Goal: Check status

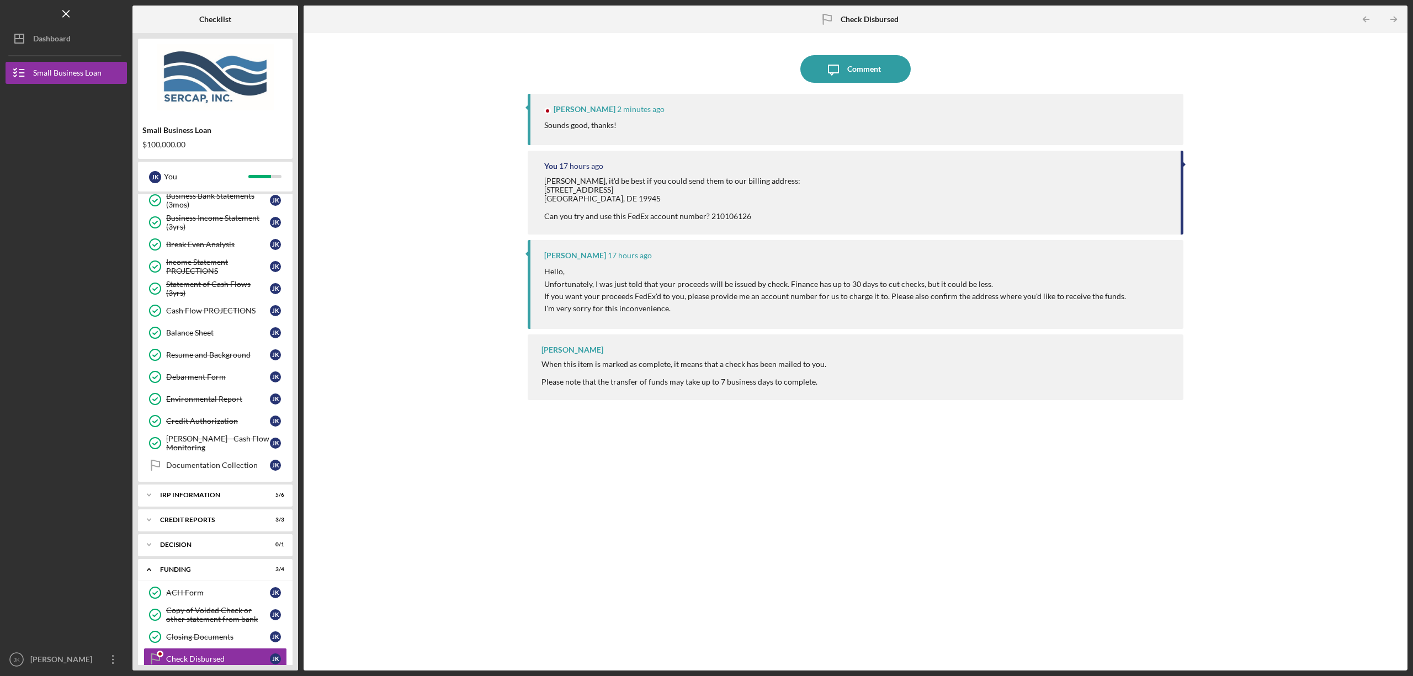
scroll to position [384, 0]
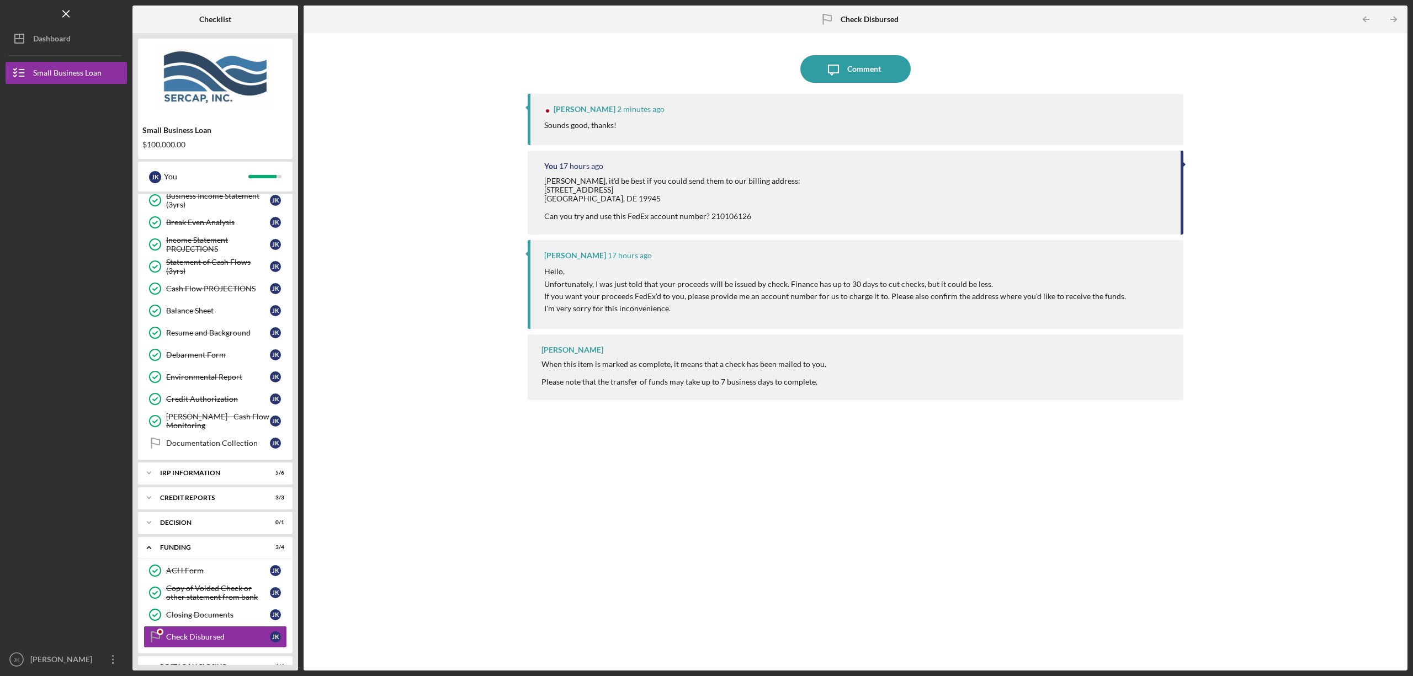
click at [437, 230] on div "Icon/Message Comment [PERSON_NAME] 2 minutes ago Sounds good, thanks! You 17 ho…" at bounding box center [855, 352] width 1093 height 627
click at [203, 611] on div "Closing Documents" at bounding box center [218, 615] width 104 height 9
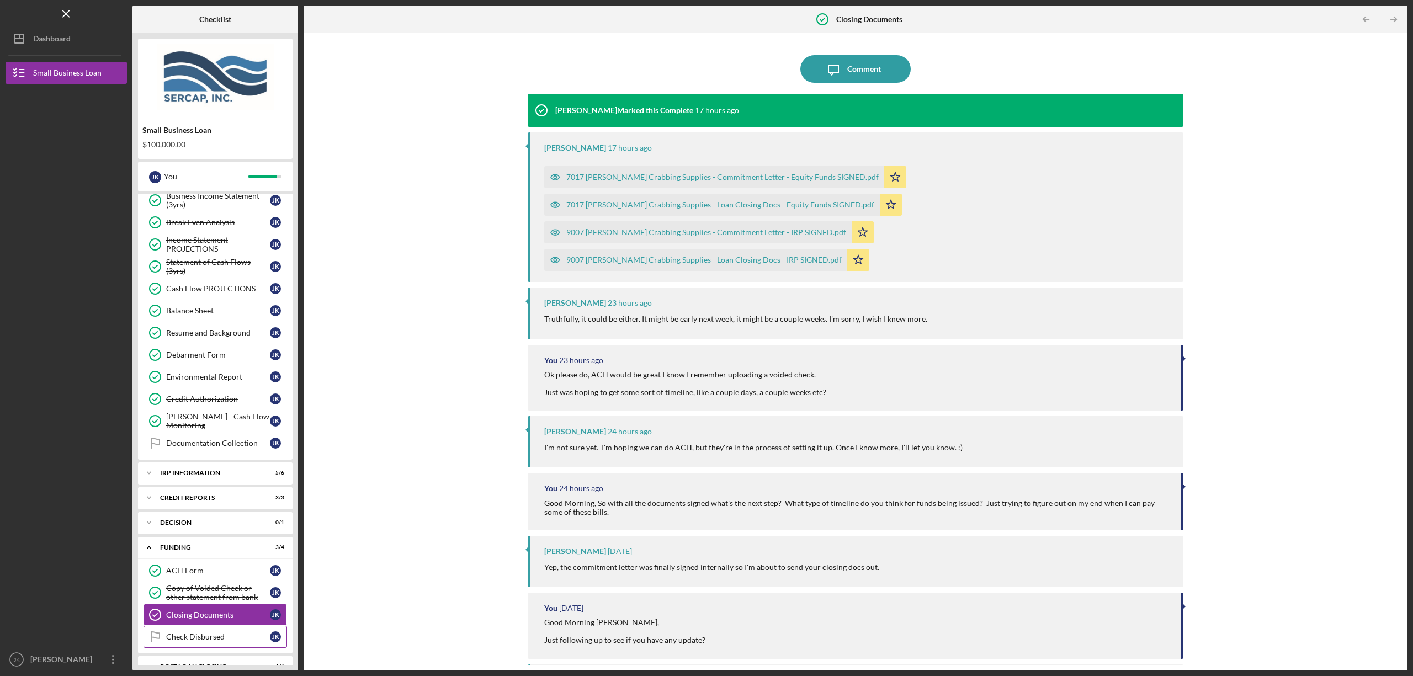
click at [199, 634] on div "Check Disbursed" at bounding box center [218, 637] width 104 height 9
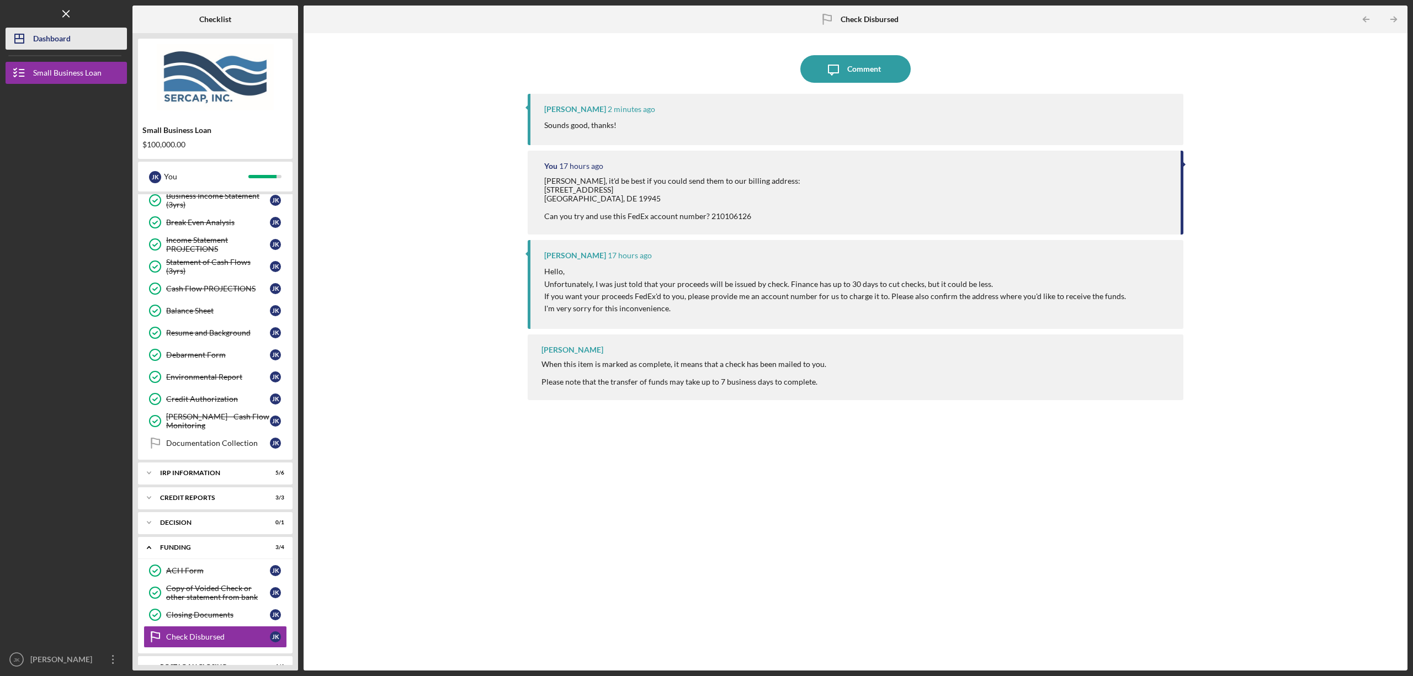
click at [55, 44] on div "Dashboard" at bounding box center [52, 40] width 38 height 25
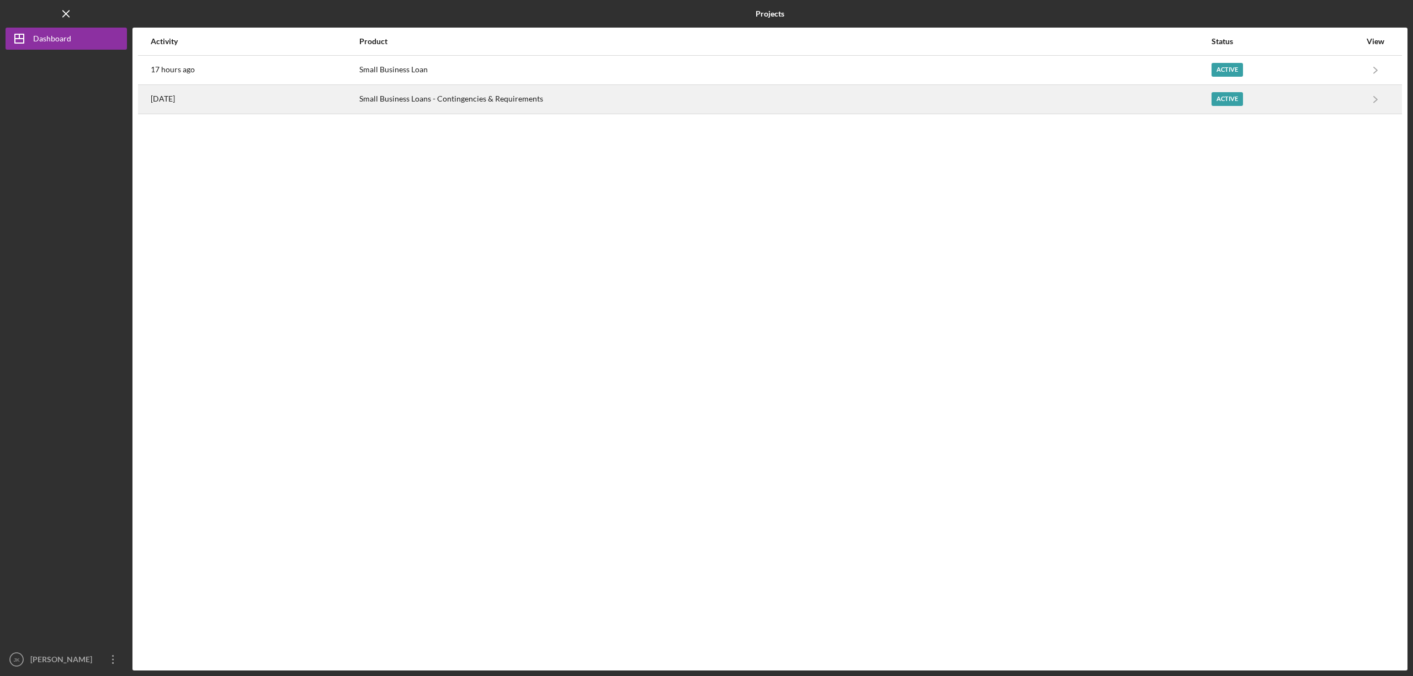
click at [181, 93] on div "[DATE]" at bounding box center [255, 100] width 208 height 28
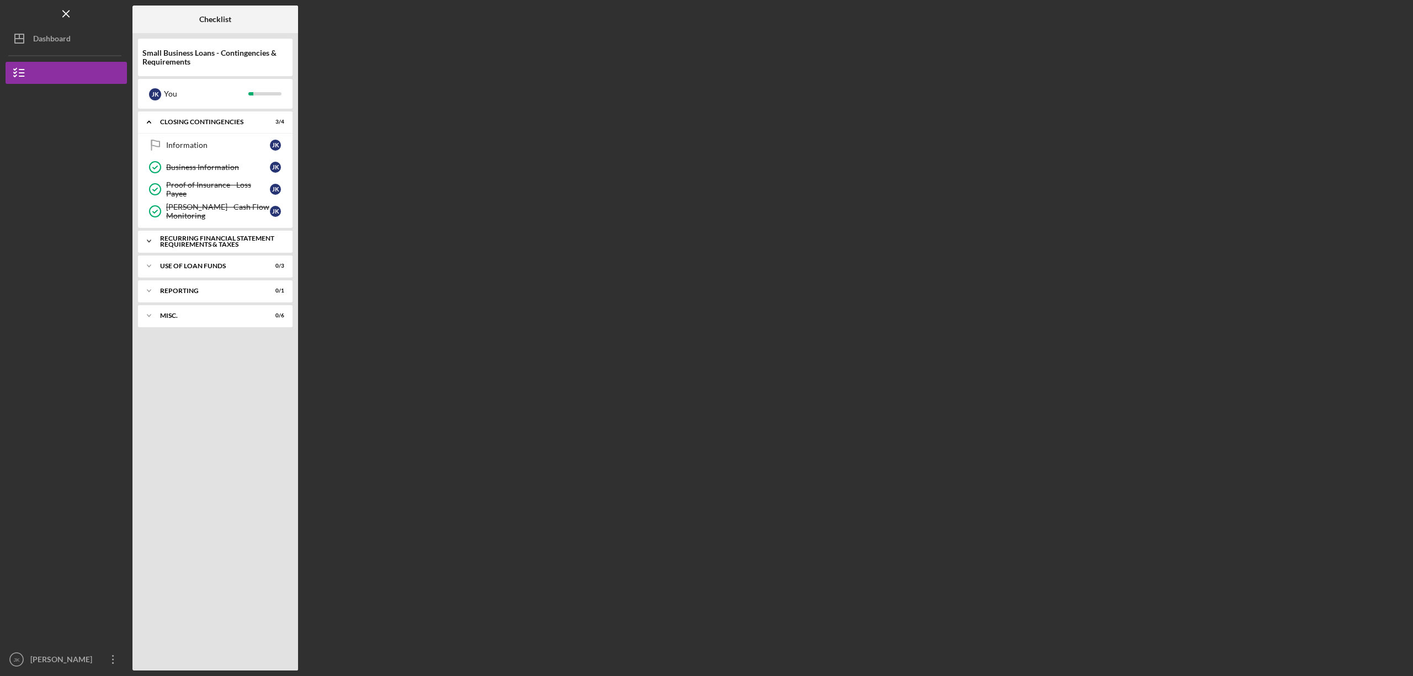
click at [187, 245] on div "Recurring Financial Statement Requirements & Taxes" at bounding box center [219, 241] width 119 height 13
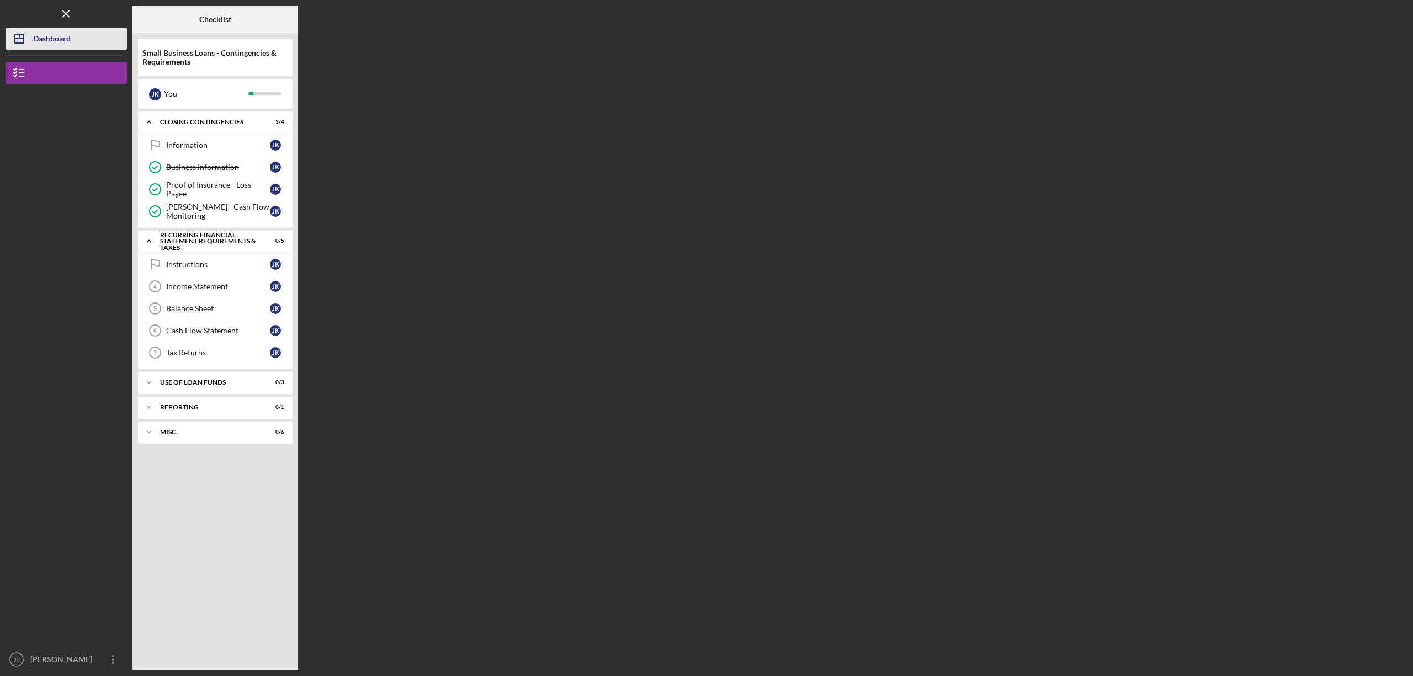
click at [52, 38] on div "Dashboard" at bounding box center [52, 40] width 38 height 25
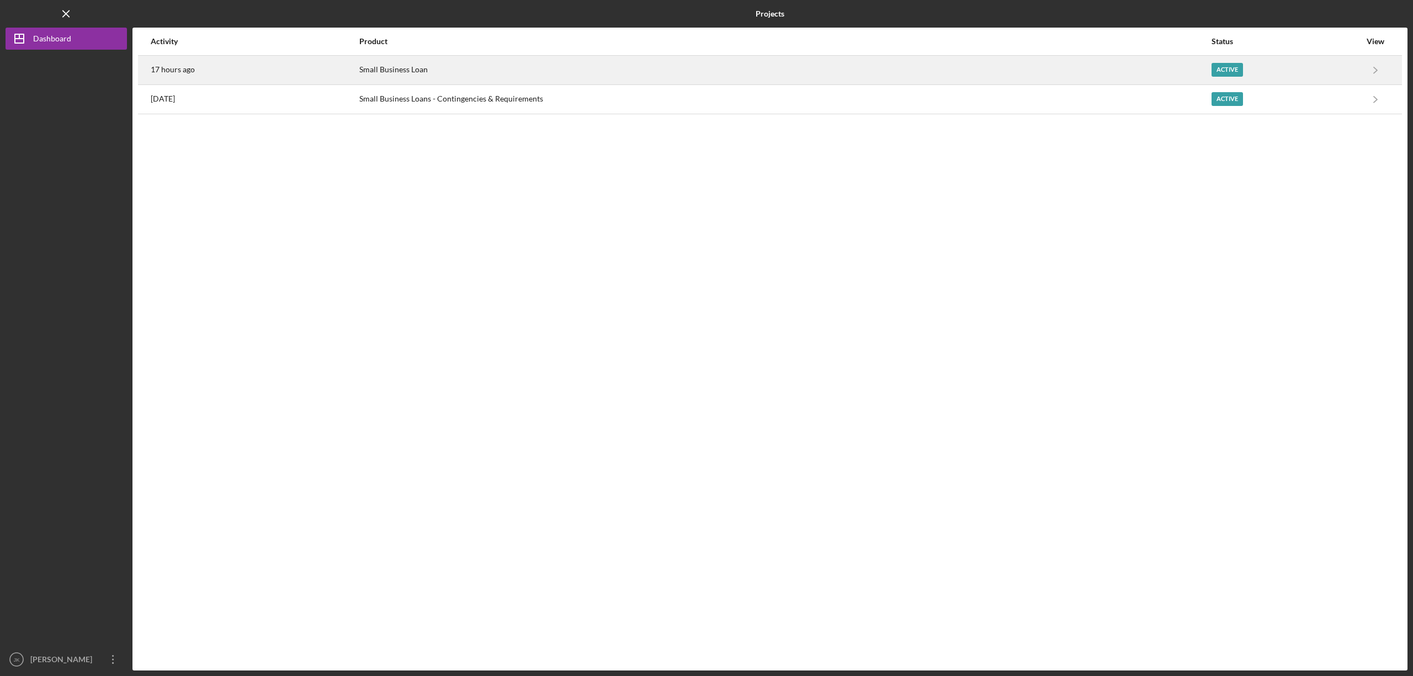
click at [167, 62] on div "17 hours ago" at bounding box center [255, 70] width 208 height 28
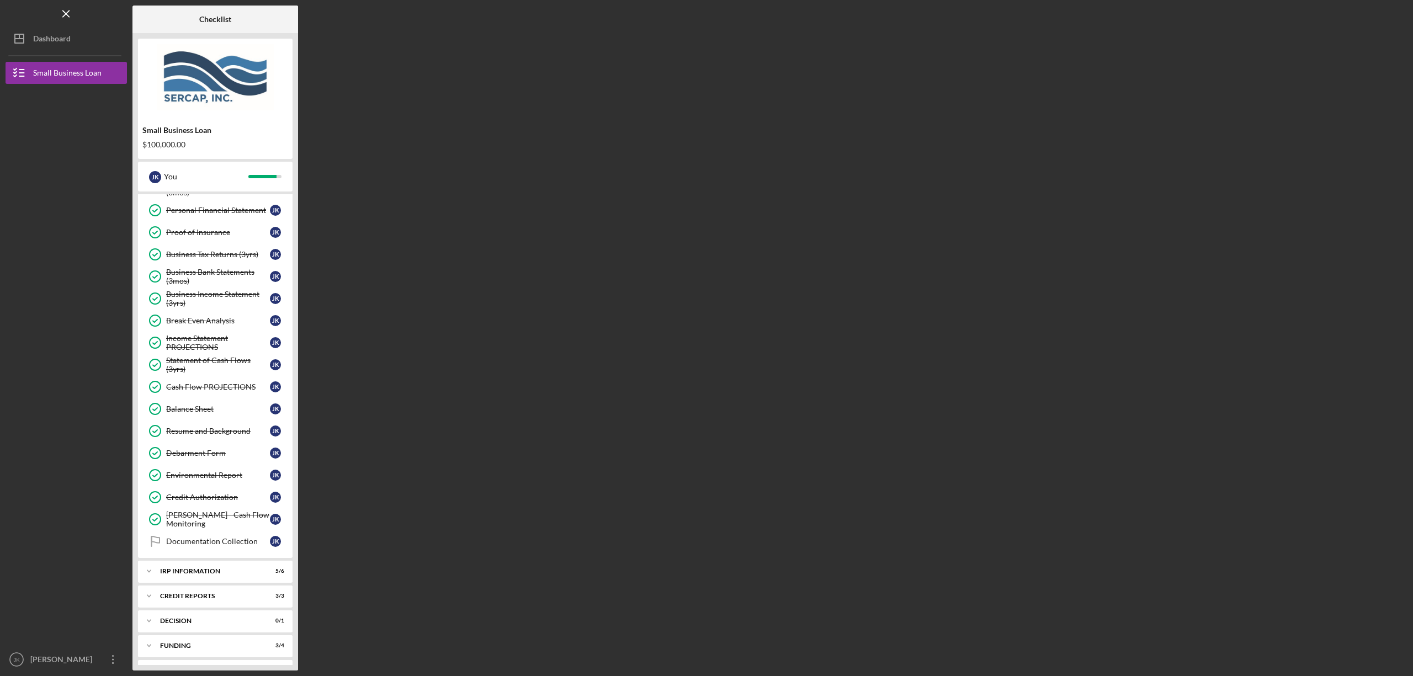
scroll to position [308, 0]
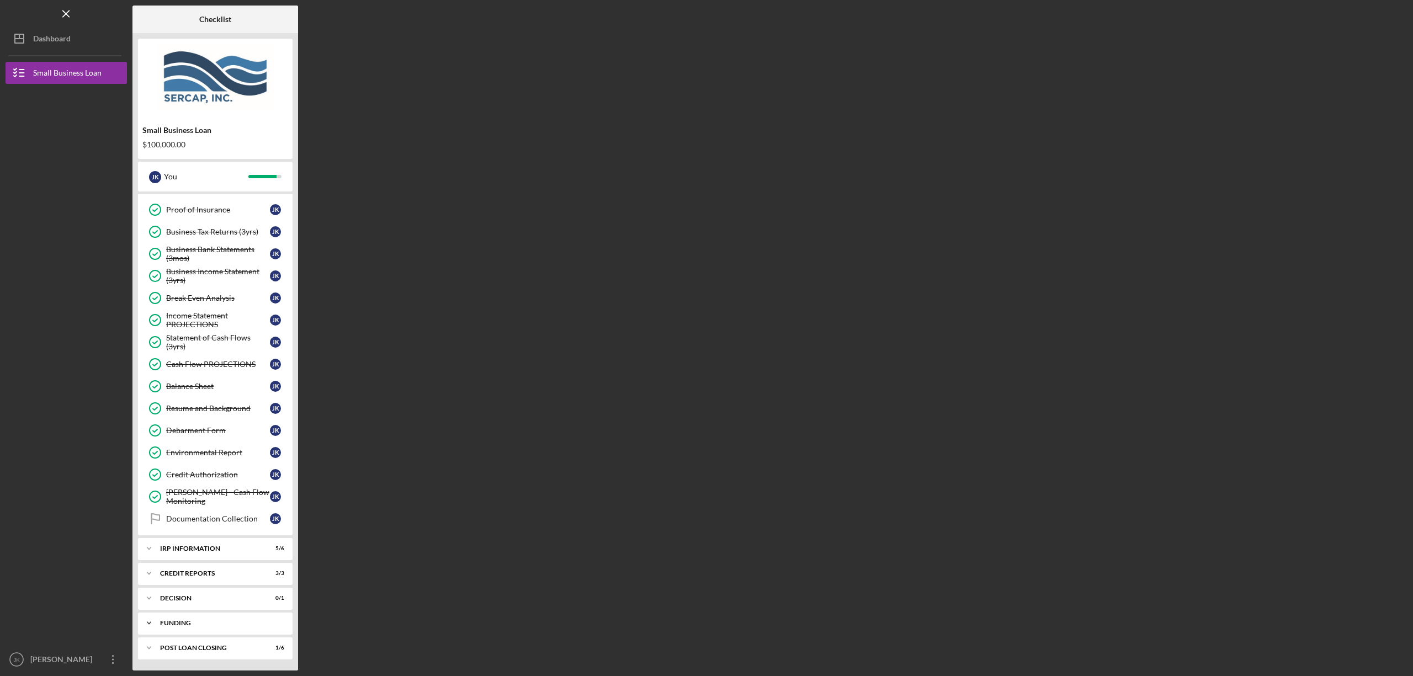
click at [213, 623] on div "Funding" at bounding box center [219, 623] width 119 height 7
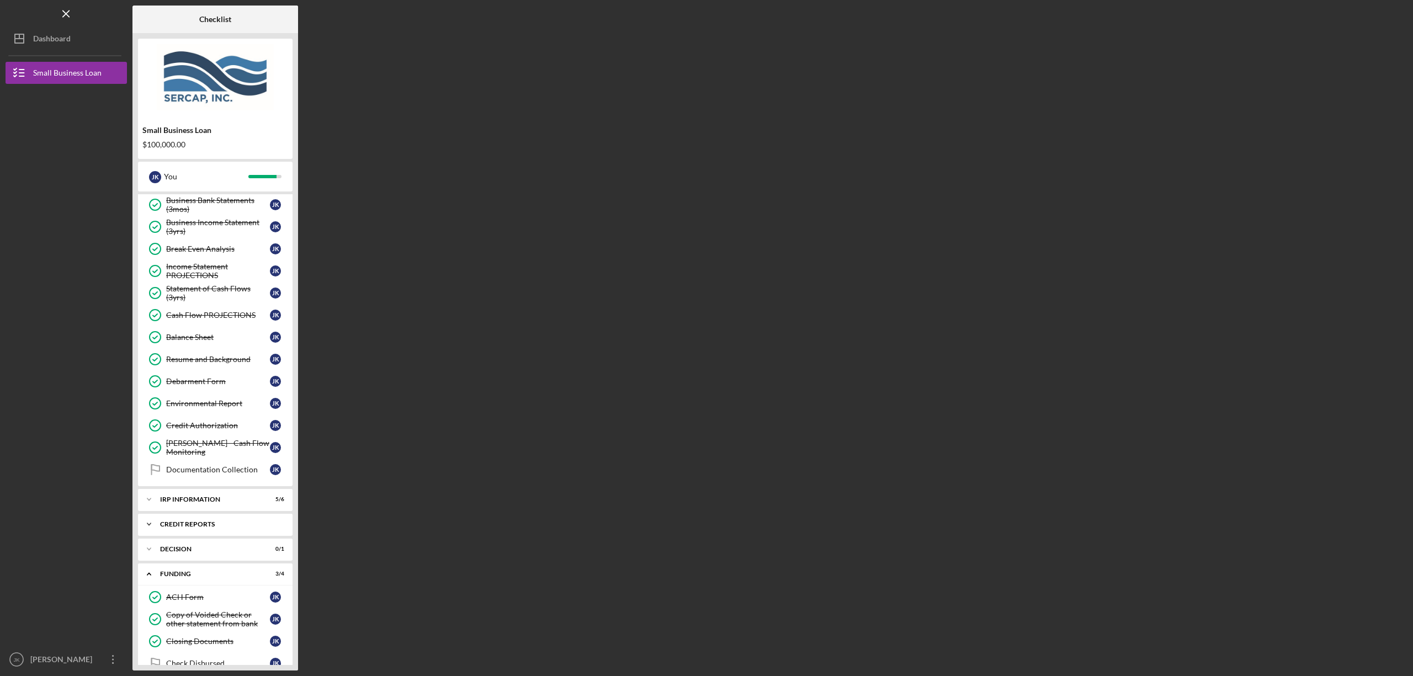
scroll to position [402, 0]
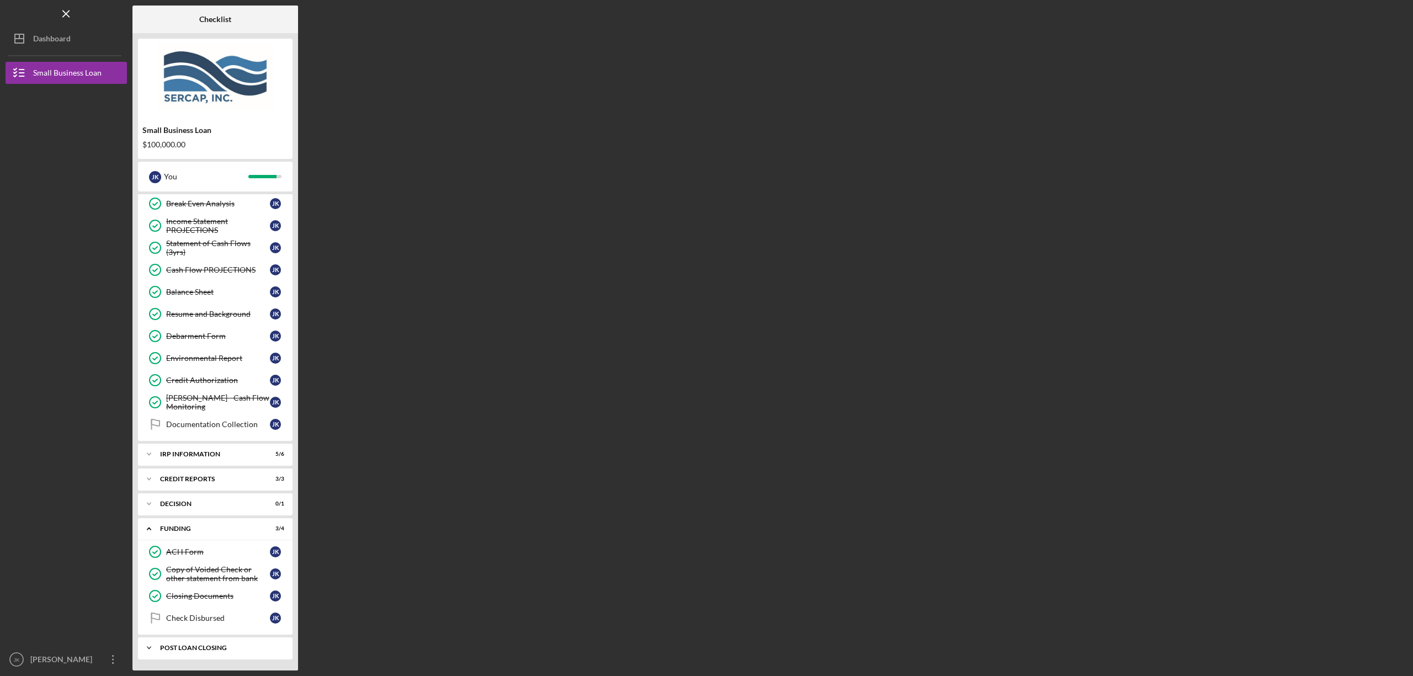
click at [218, 649] on div "POST LOAN CLOSING" at bounding box center [219, 648] width 119 height 7
